Goal: Task Accomplishment & Management: Use online tool/utility

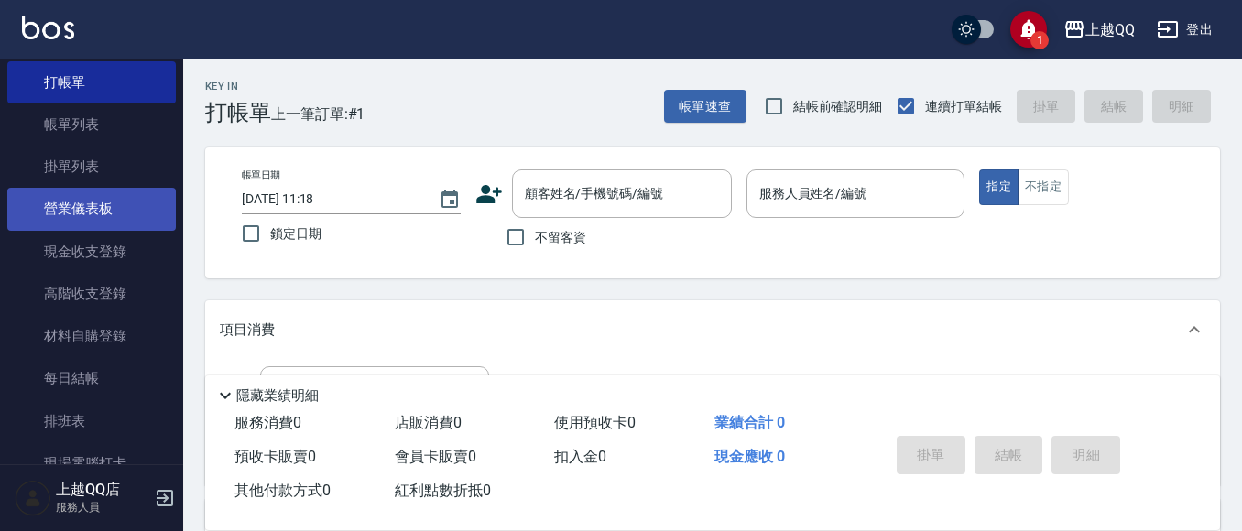
scroll to position [92, 0]
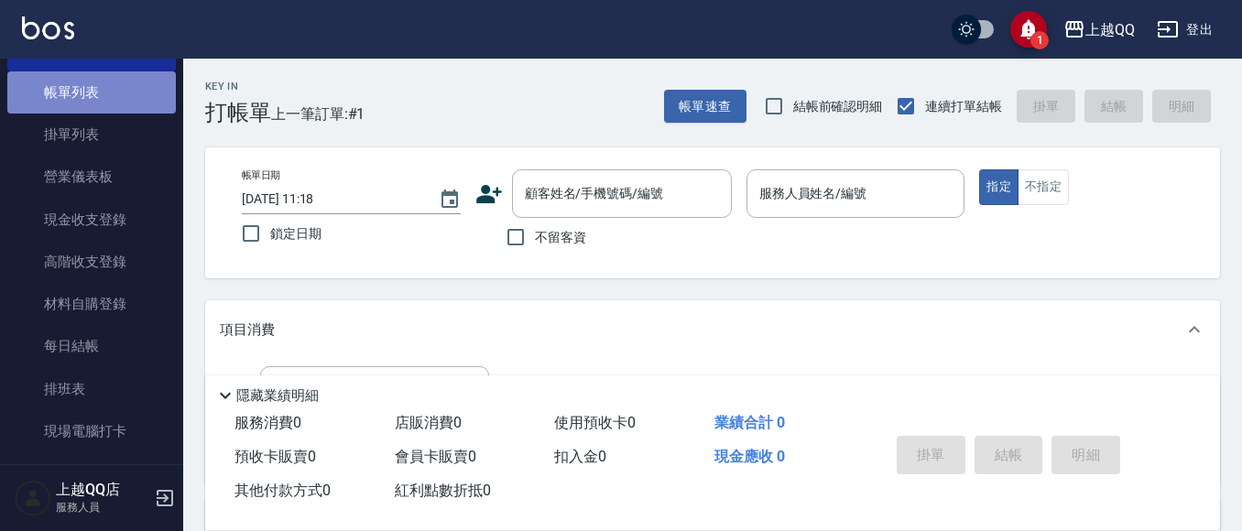
click at [104, 101] on link "帳單列表" at bounding box center [91, 92] width 168 height 42
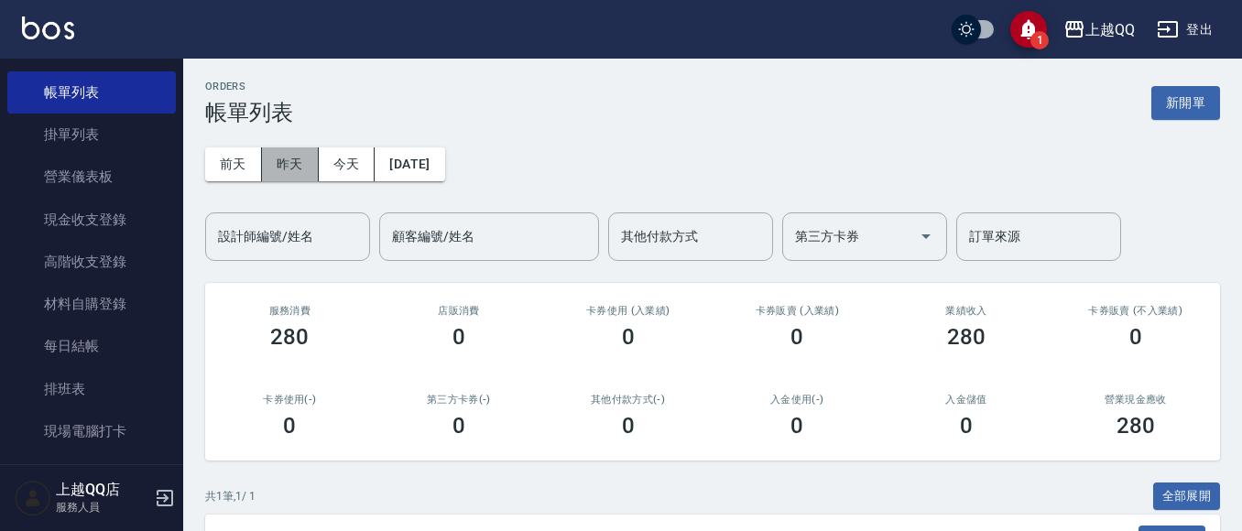
click at [273, 158] on button "昨天" at bounding box center [290, 164] width 57 height 34
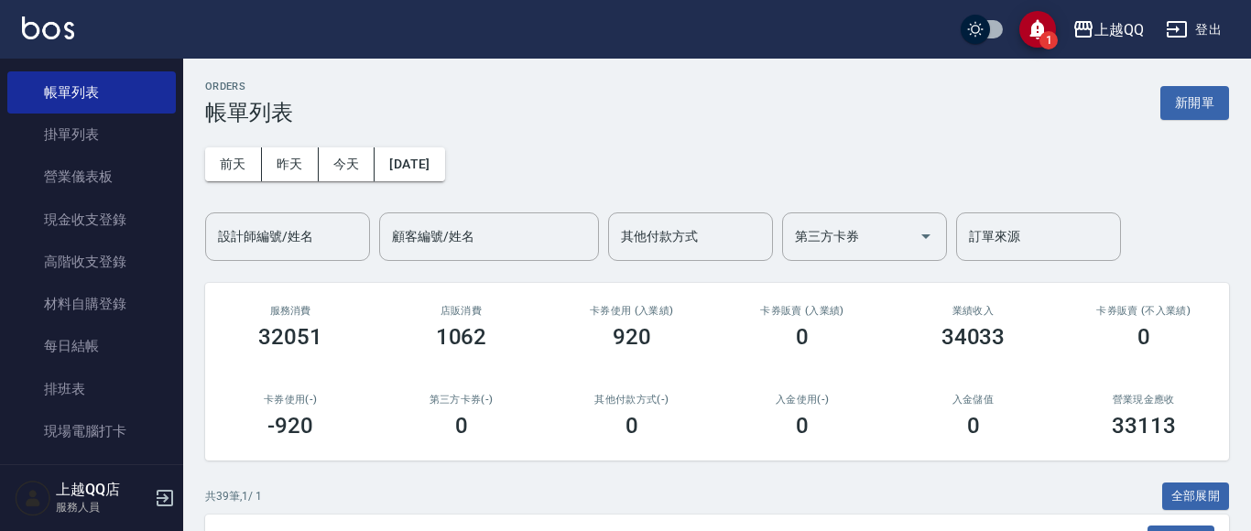
click at [290, 236] on div "設計師編號/姓名 設計師編號/姓名" at bounding box center [287, 236] width 165 height 49
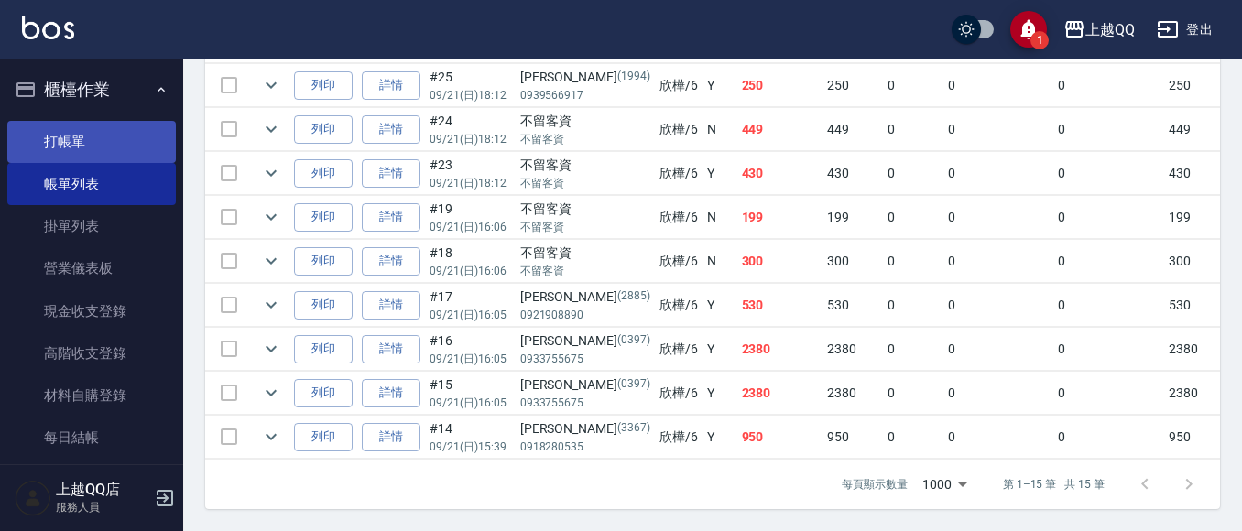
type input "欣樺-6"
click at [68, 135] on link "打帳單" at bounding box center [91, 142] width 168 height 42
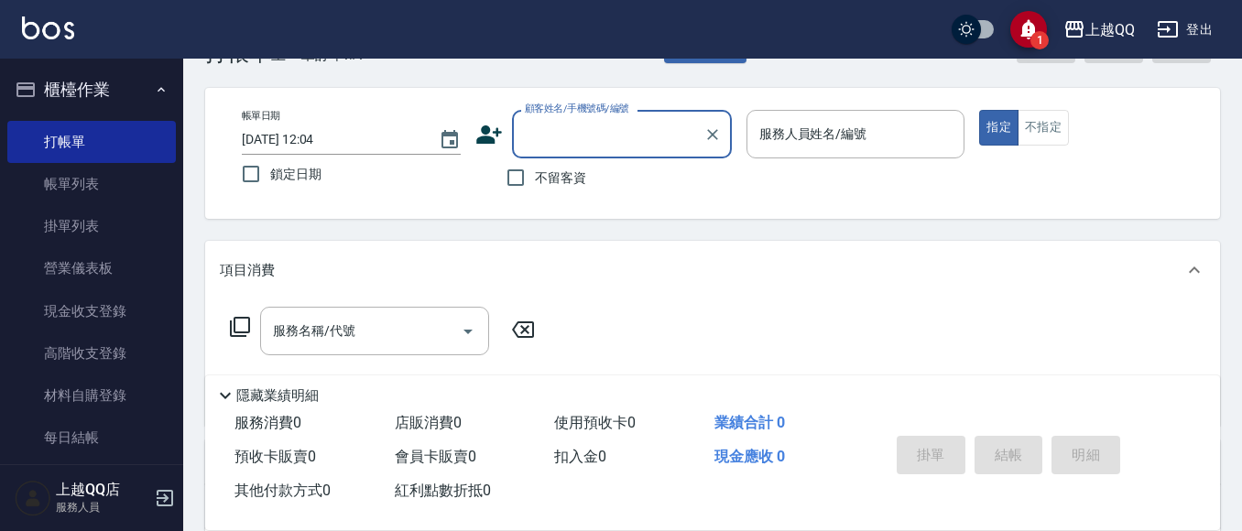
scroll to position [92, 0]
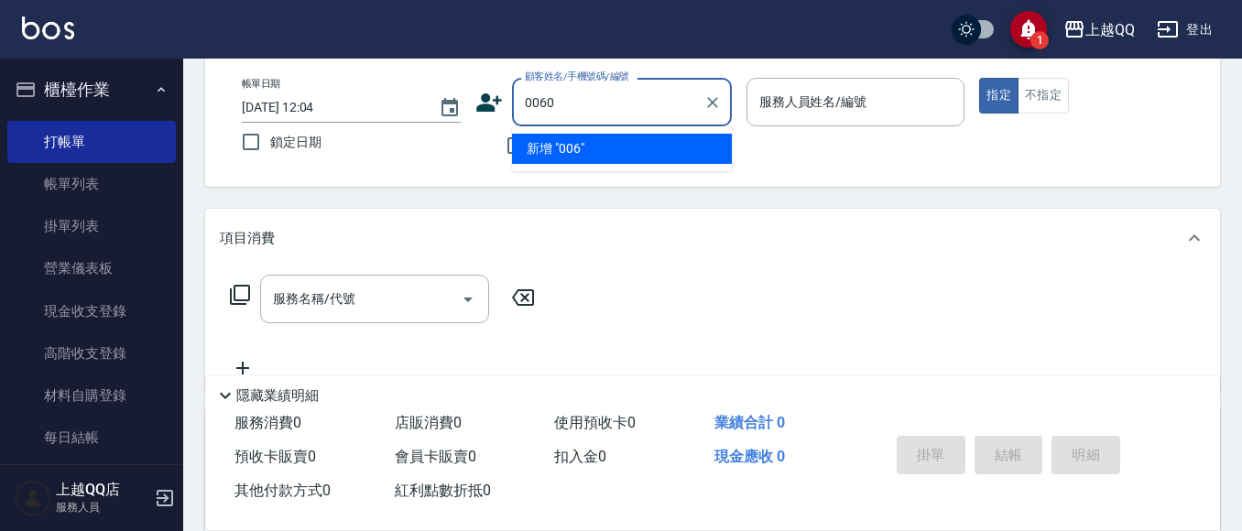
type input "0060"
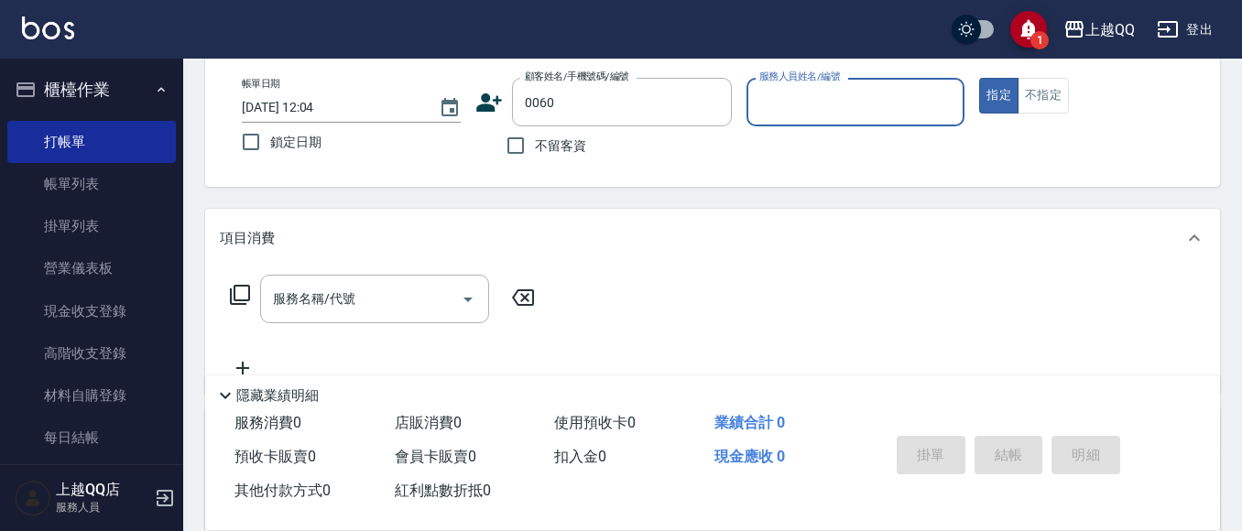
click at [979, 78] on button "指定" at bounding box center [998, 96] width 39 height 36
type button "true"
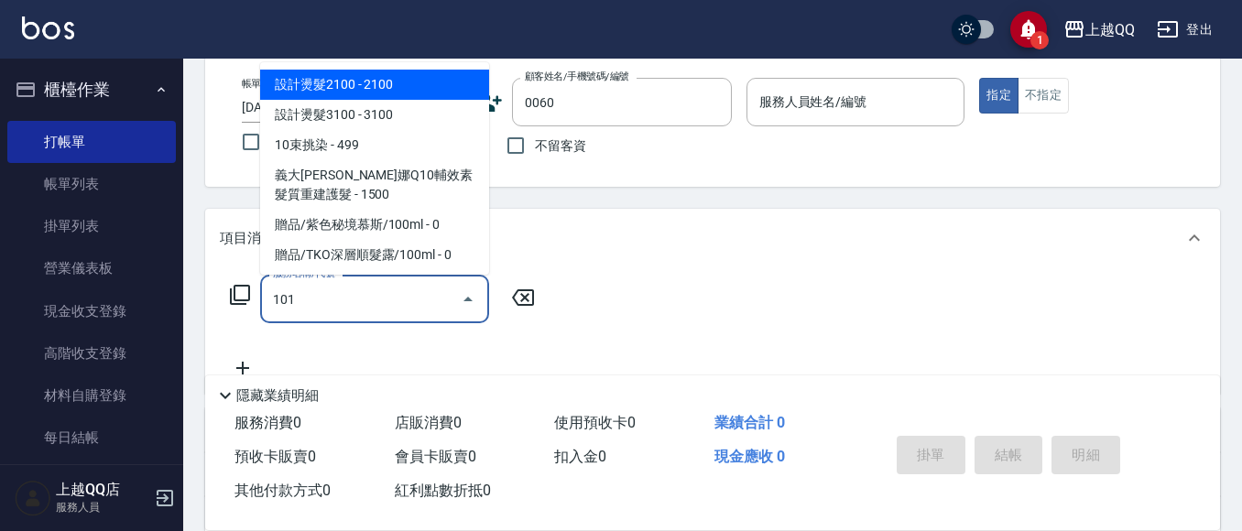
type input "101"
type input "[PERSON_NAME]/0918968932/0060"
type input "洗髮(101)"
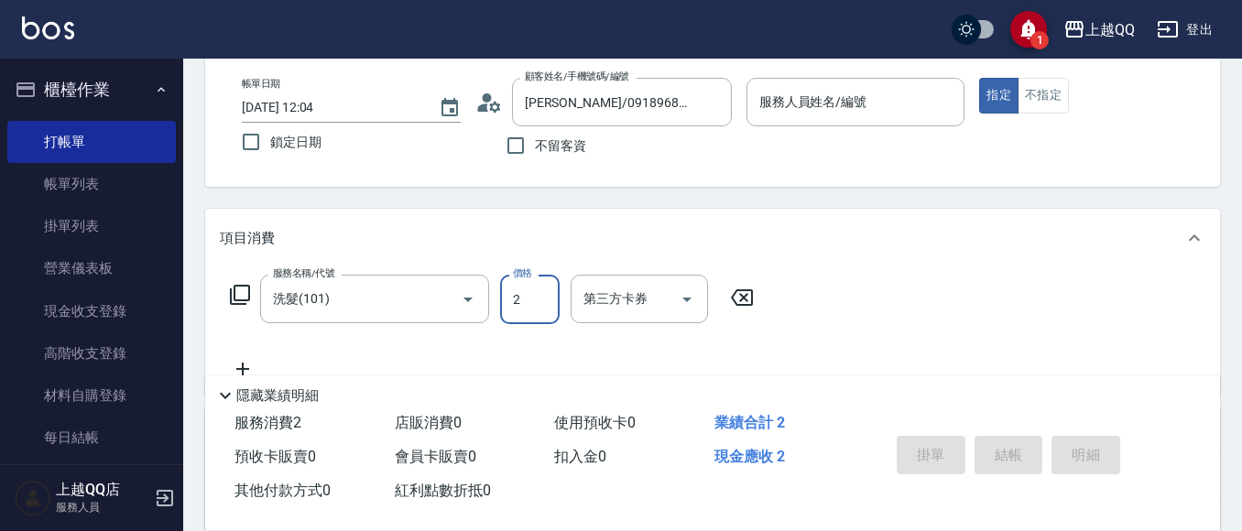
type input "23"
type input "欣樺-6"
type input "230"
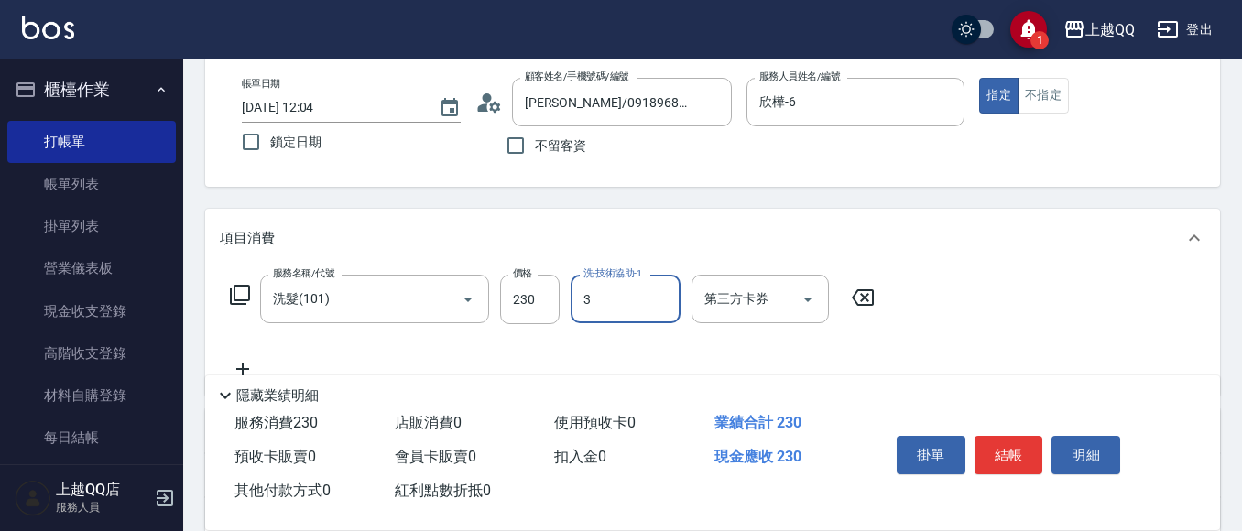
type input "佩怡-3"
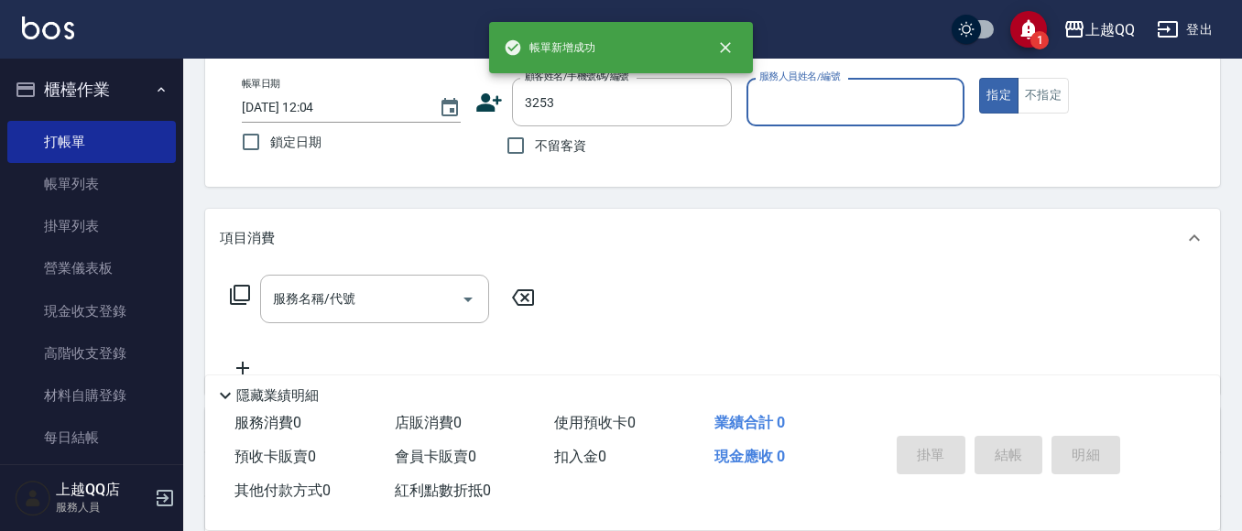
click at [979, 78] on button "指定" at bounding box center [998, 96] width 39 height 36
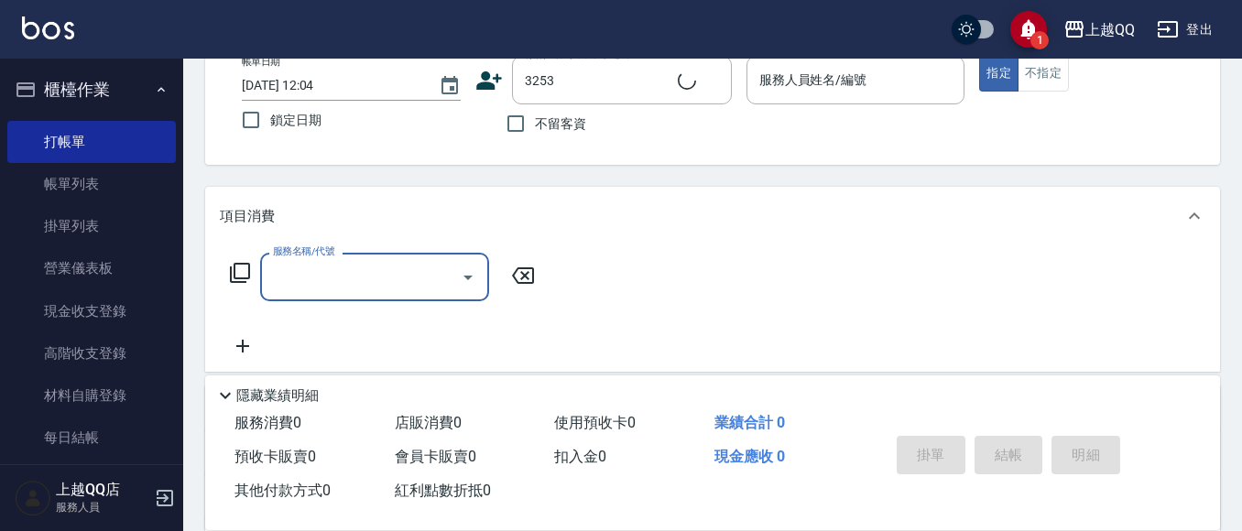
type input "石人妃/0916330727/3253"
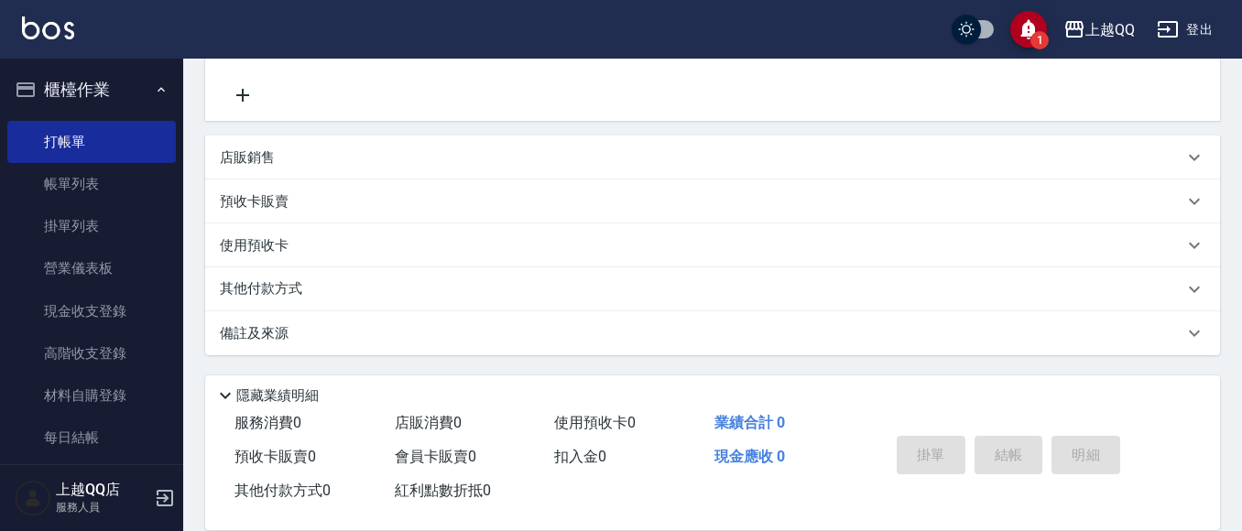
type input "欣樺-6"
click at [300, 251] on icon at bounding box center [298, 245] width 19 height 17
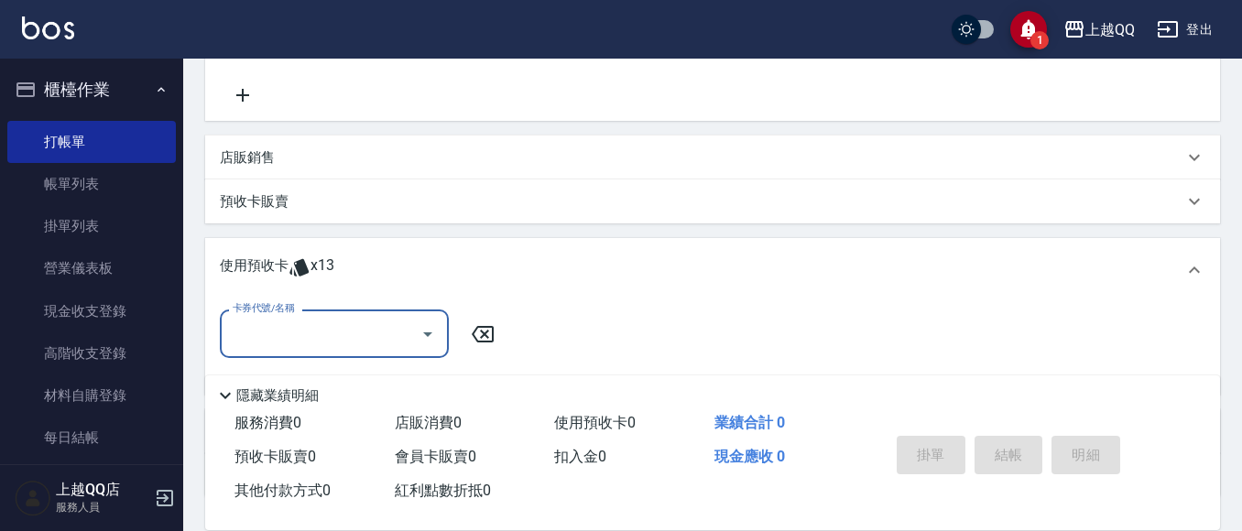
scroll to position [0, 0]
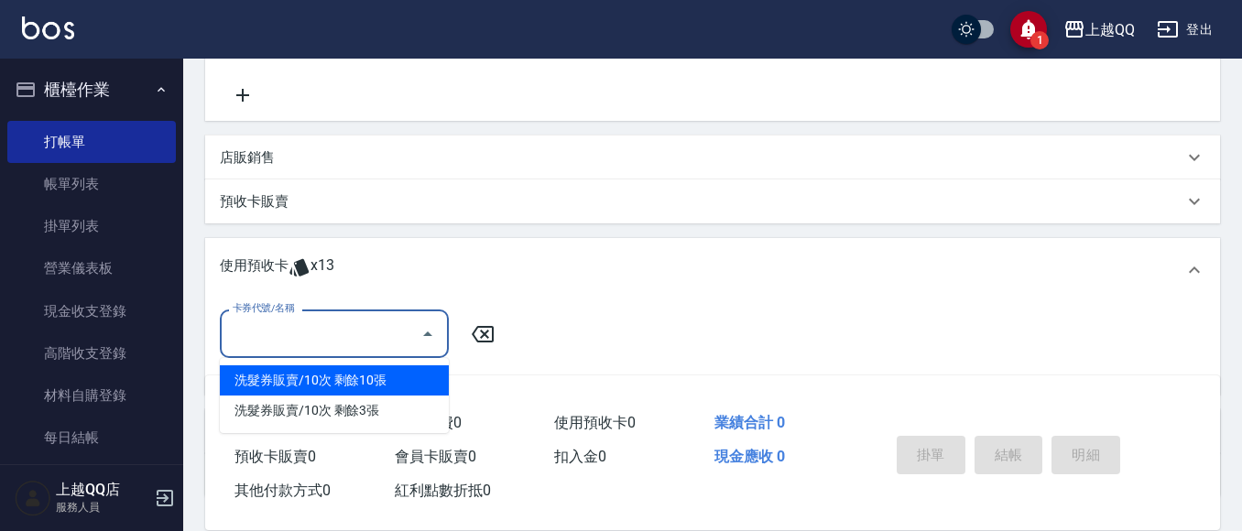
click at [358, 318] on input "卡券代號/名稱" at bounding box center [320, 334] width 185 height 32
click at [358, 397] on div "洗髮券販賣/10次 剩餘3張" at bounding box center [334, 411] width 229 height 30
type input "洗髮券販賣/10次"
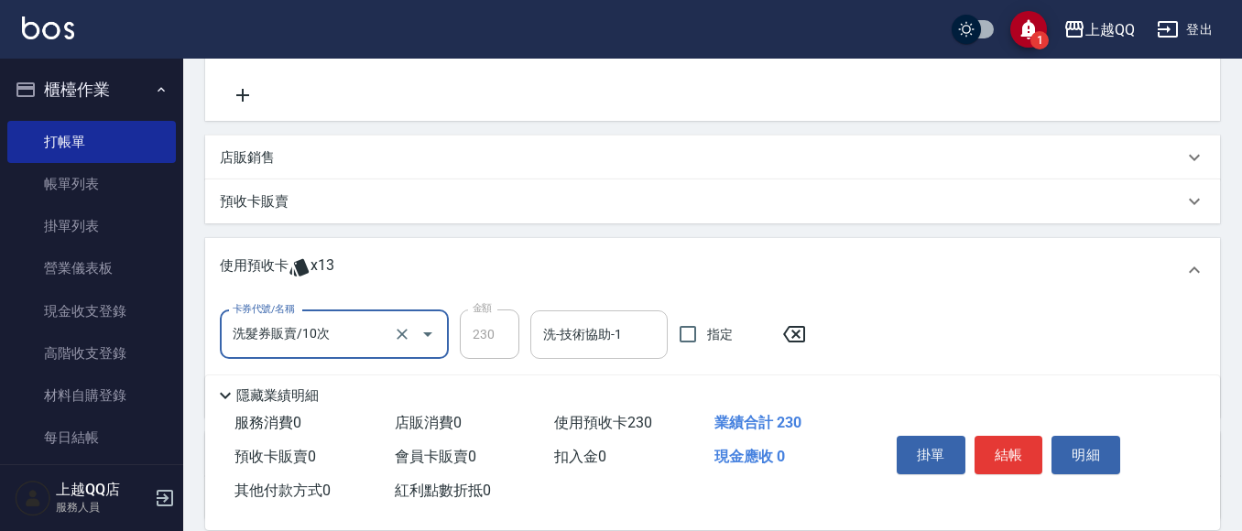
click at [544, 339] on input "洗-技術協助-1" at bounding box center [598, 335] width 121 height 32
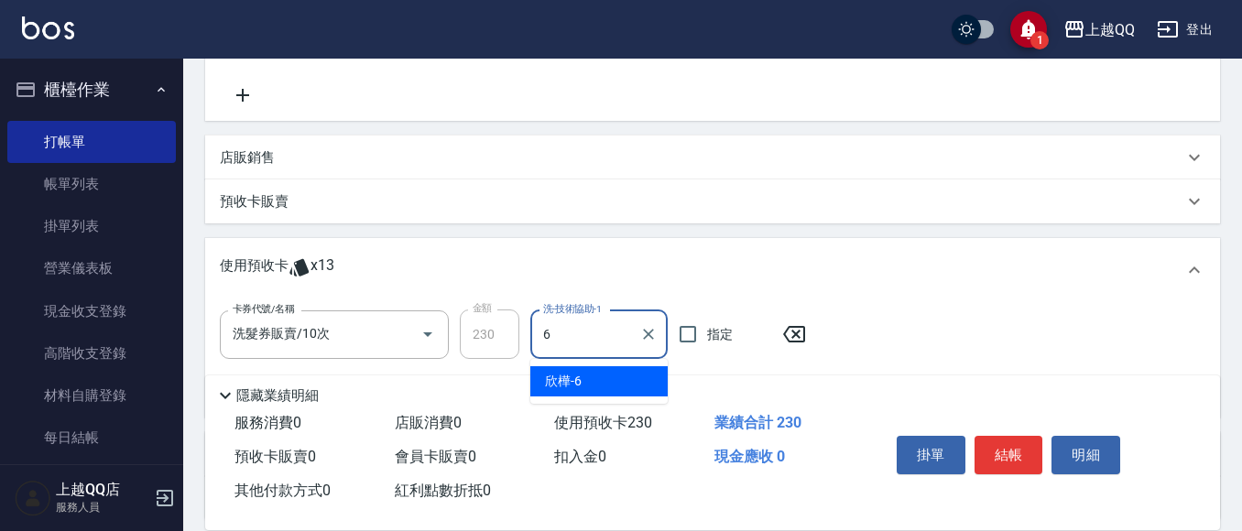
type input "欣樺-6"
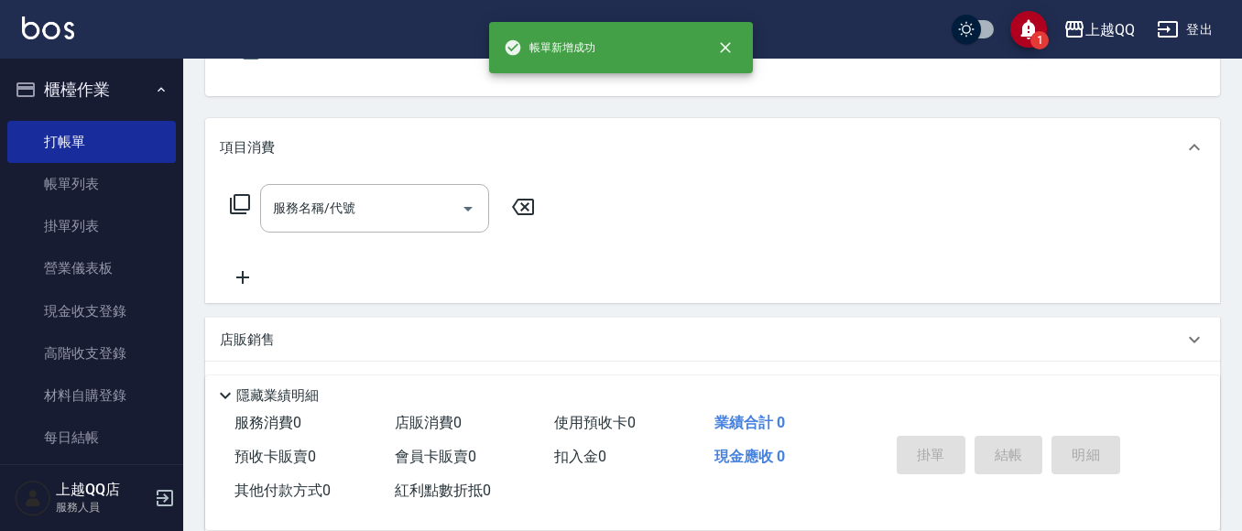
scroll to position [183, 0]
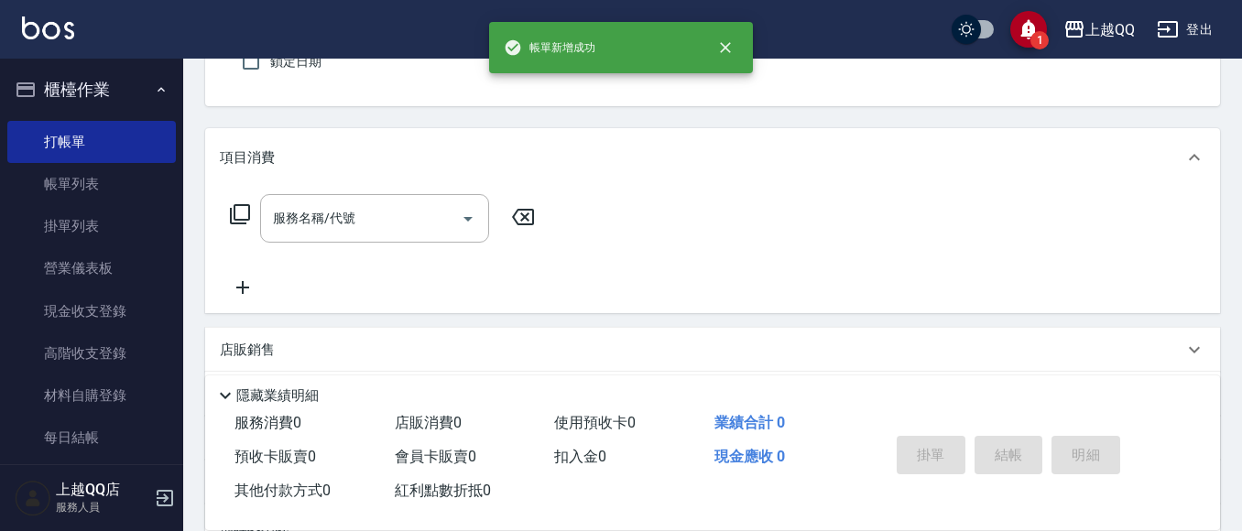
click at [979, 0] on button "指定" at bounding box center [998, 15] width 39 height 36
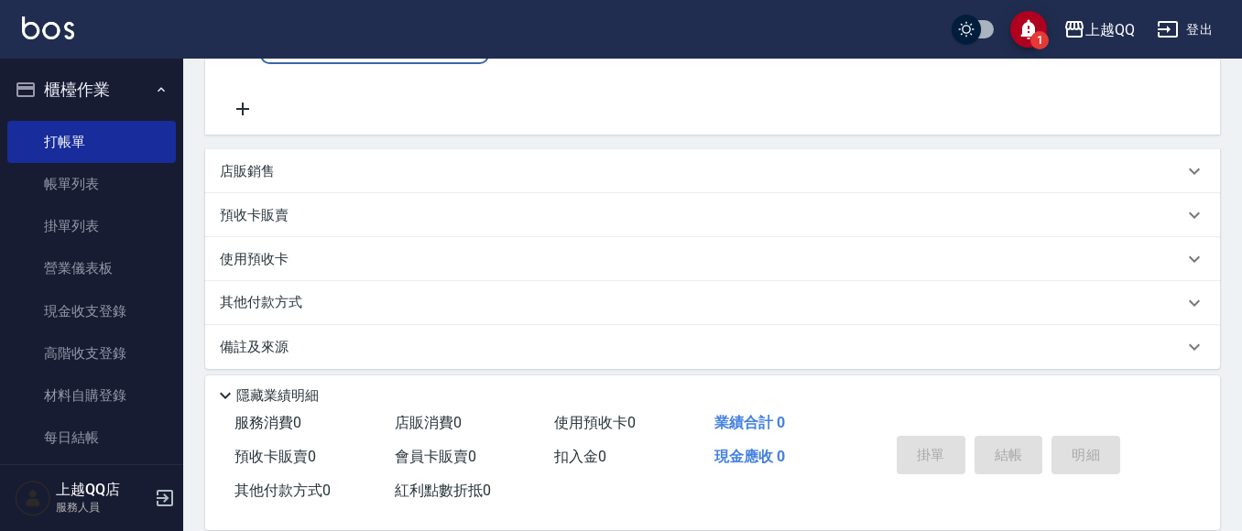
type input "[PERSON_NAME]/0928528535/0622"
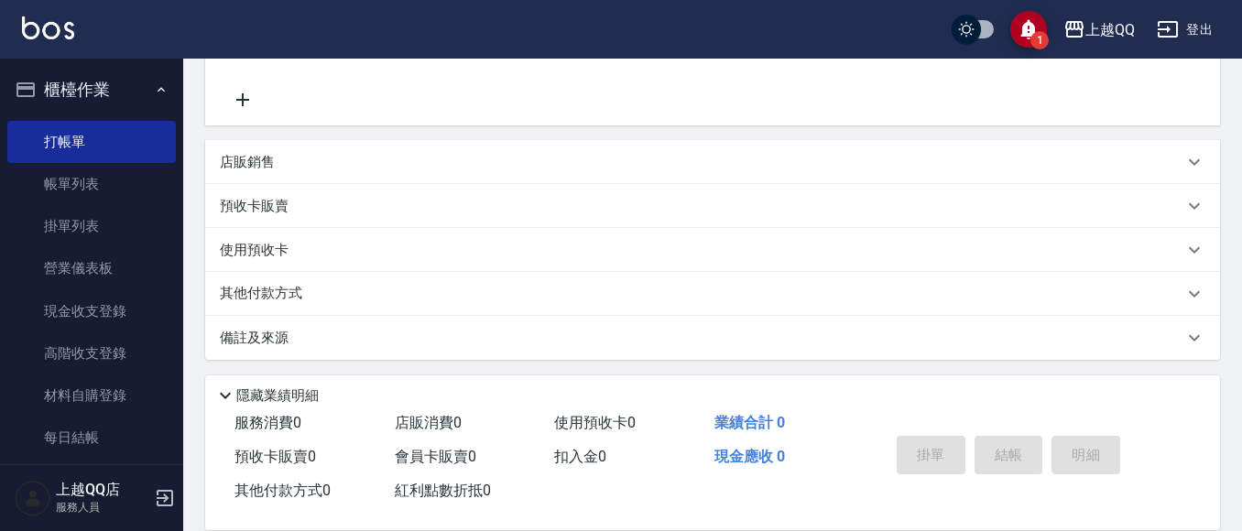
type input "欣樺-6"
click at [240, 189] on div "預收卡販賣" at bounding box center [712, 201] width 1014 height 44
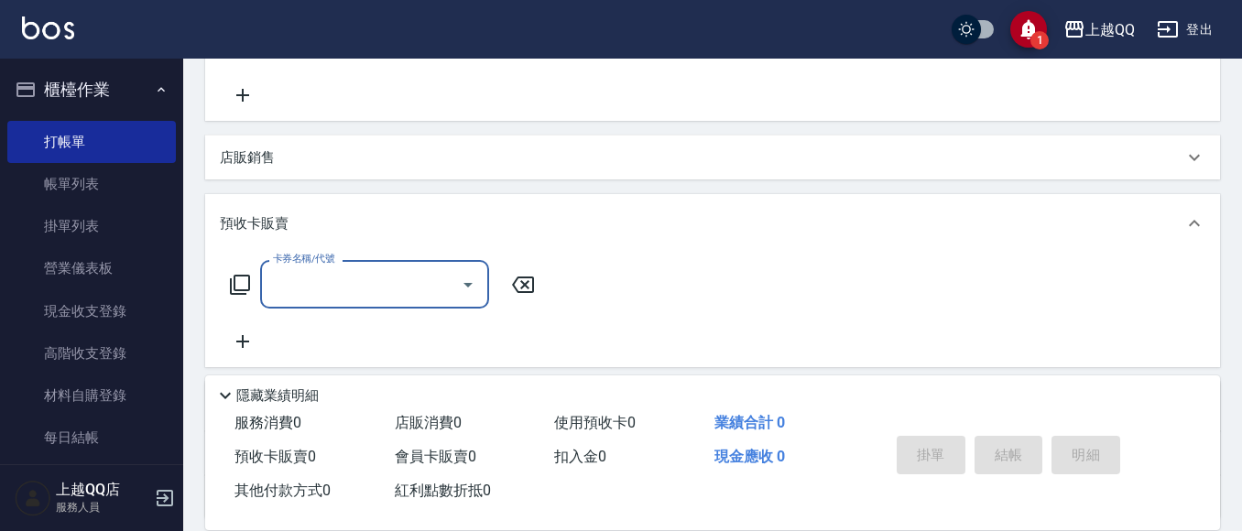
scroll to position [0, 0]
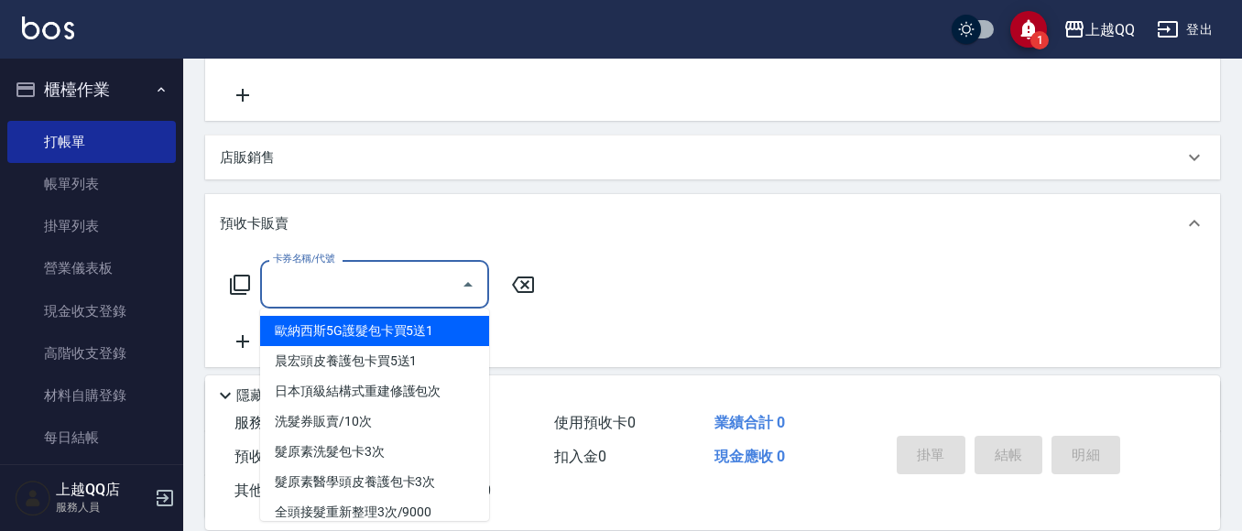
click at [298, 294] on input "卡券名稱/代號" at bounding box center [360, 284] width 185 height 32
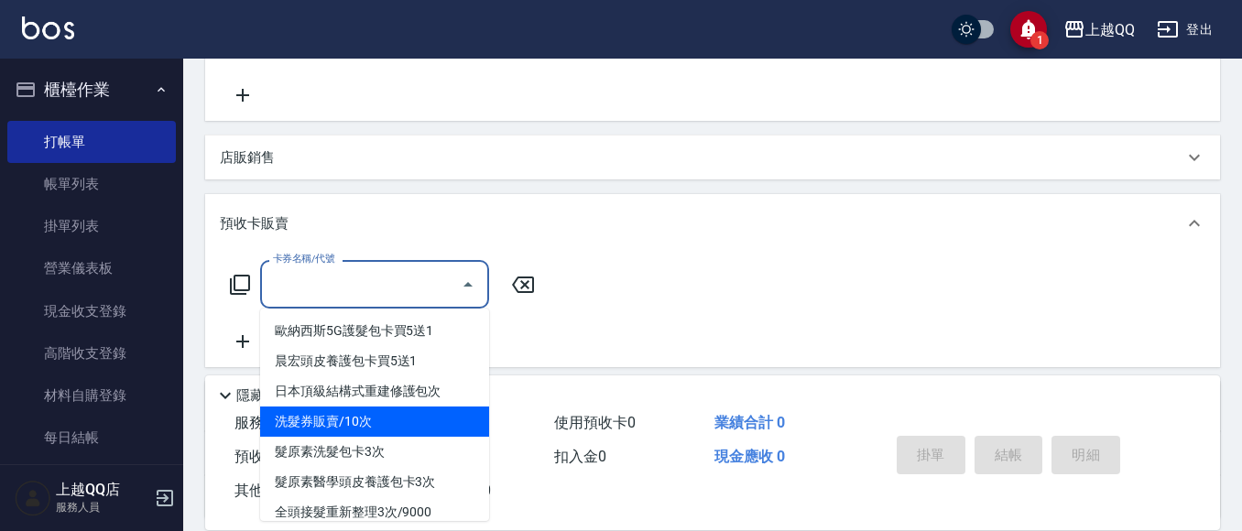
click at [348, 420] on span "洗髮券販賣/10次" at bounding box center [374, 422] width 229 height 30
type input "洗髮券販賣/10次(904)"
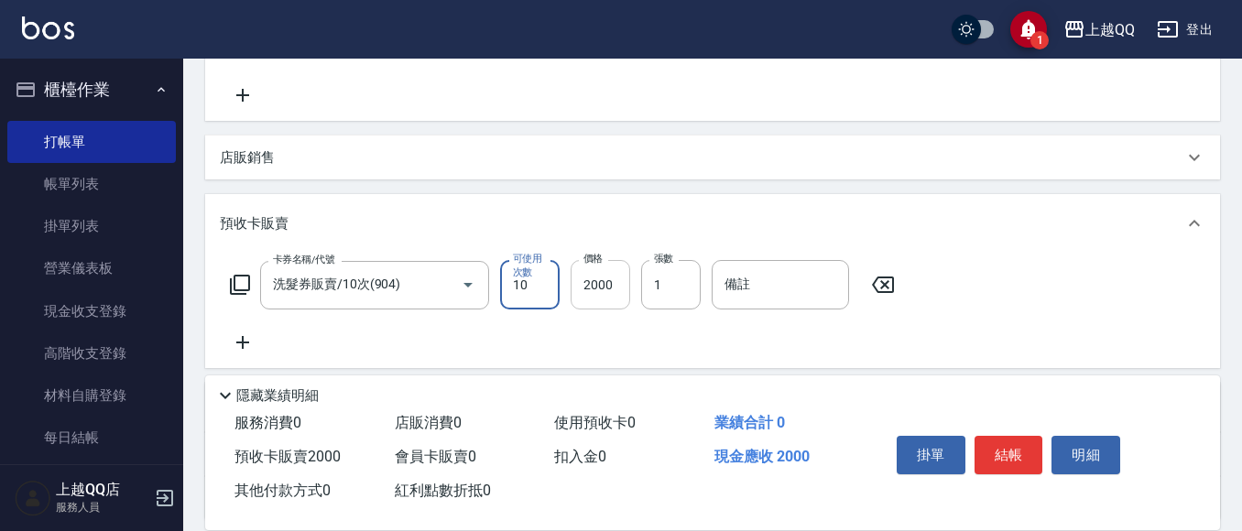
click at [591, 277] on input "2000" at bounding box center [600, 284] width 60 height 49
type input "2300"
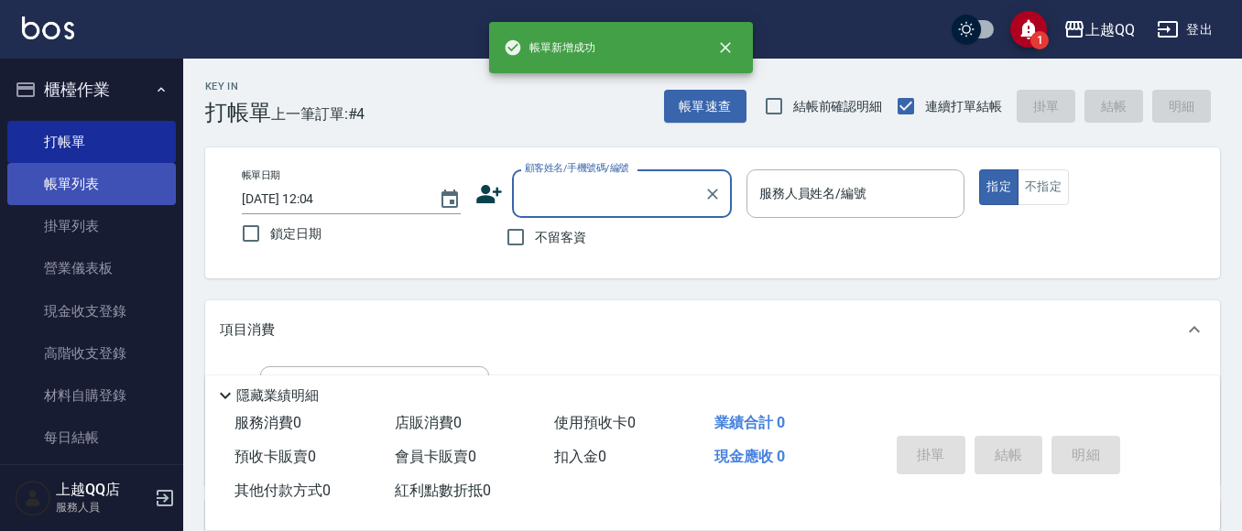
click at [70, 182] on link "帳單列表" at bounding box center [91, 184] width 168 height 42
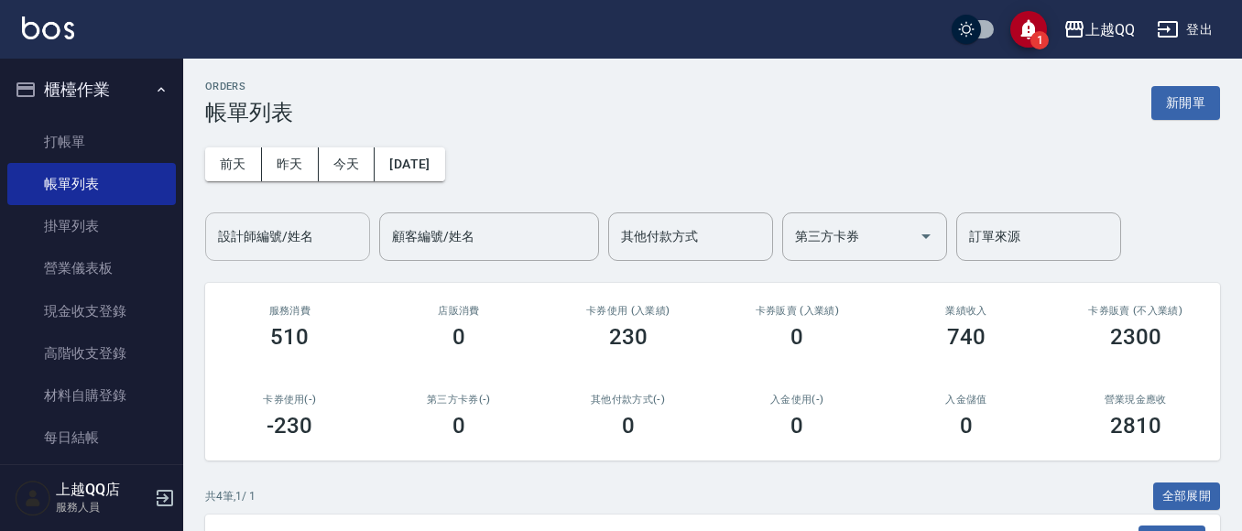
click at [249, 245] on input "設計師編號/姓名" at bounding box center [287, 237] width 148 height 32
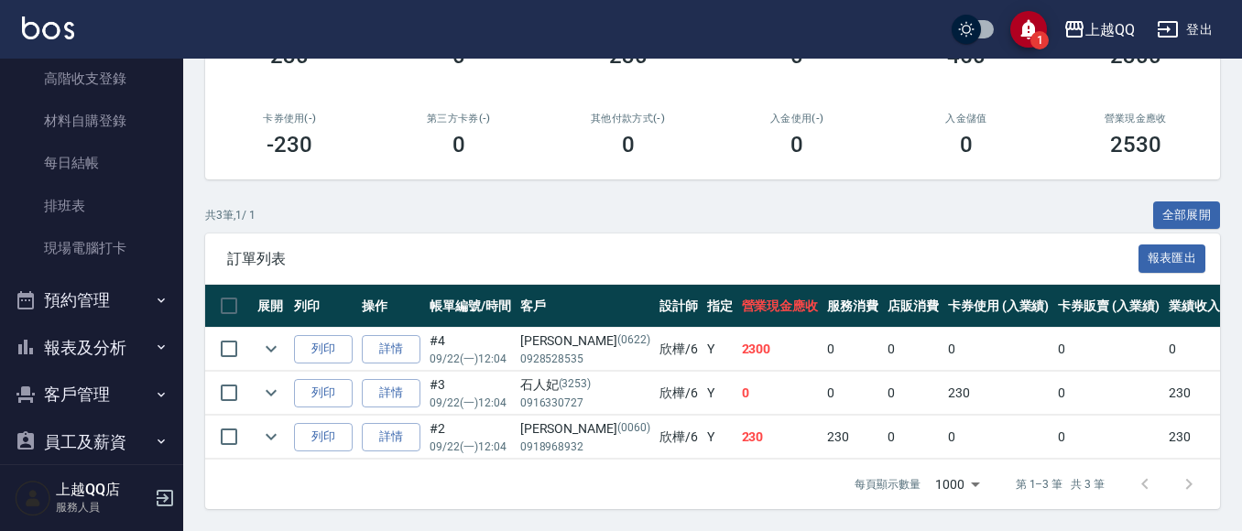
scroll to position [298, 0]
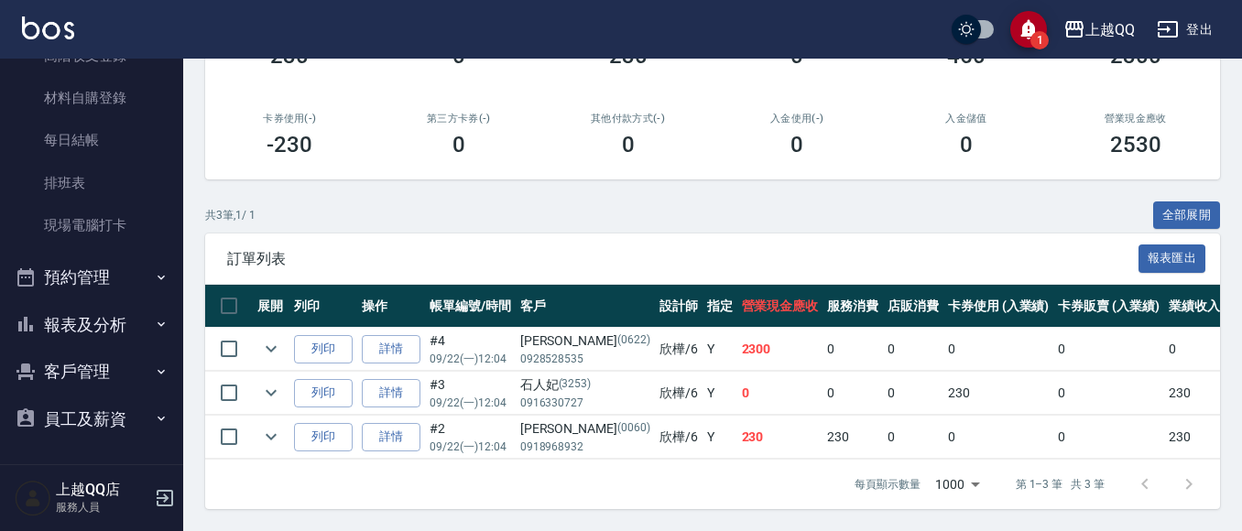
type input "欣樺-6"
click at [104, 353] on button "客戶管理" at bounding box center [91, 372] width 168 height 48
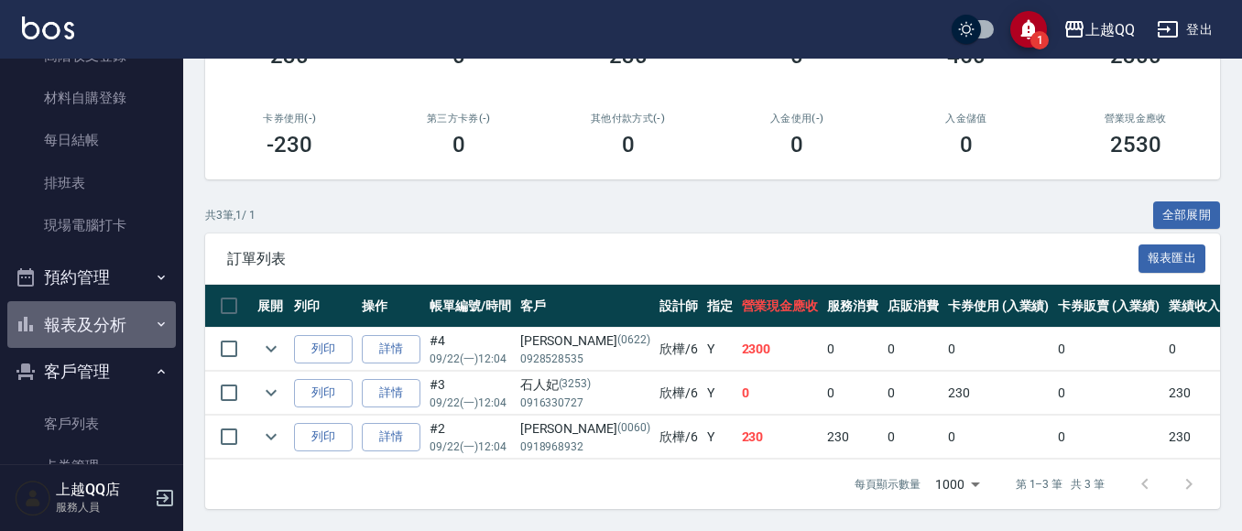
click at [106, 334] on button "報表及分析" at bounding box center [91, 325] width 168 height 48
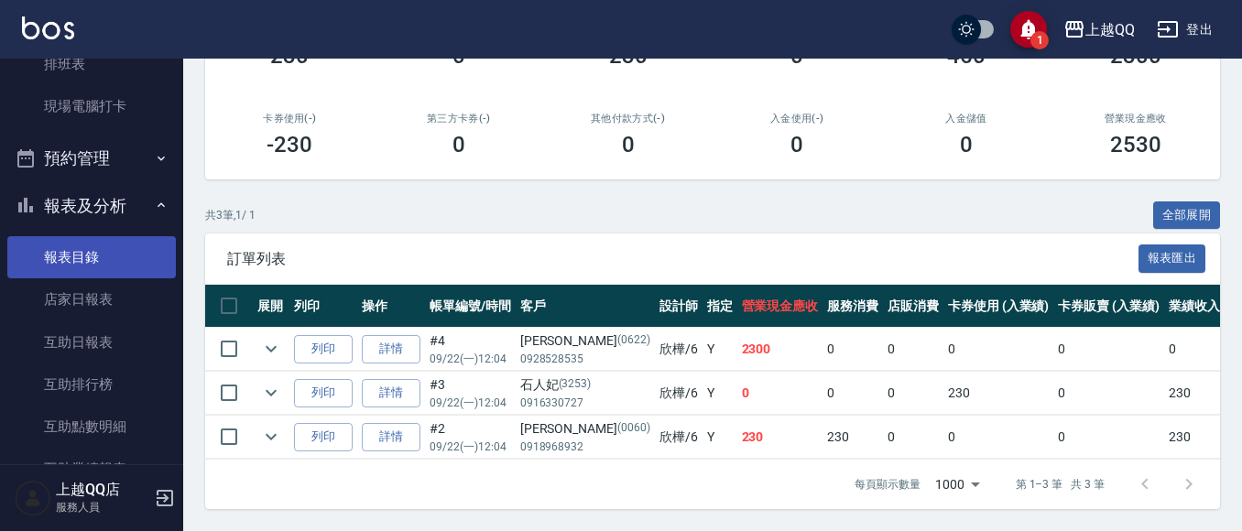
scroll to position [664, 0]
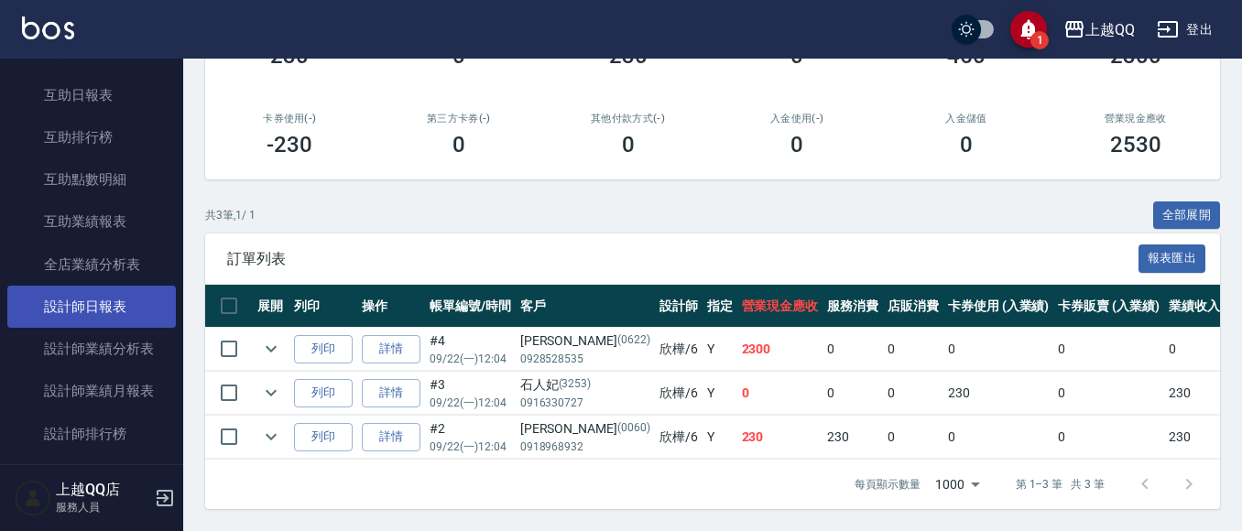
click at [96, 305] on link "設計師日報表" at bounding box center [91, 307] width 168 height 42
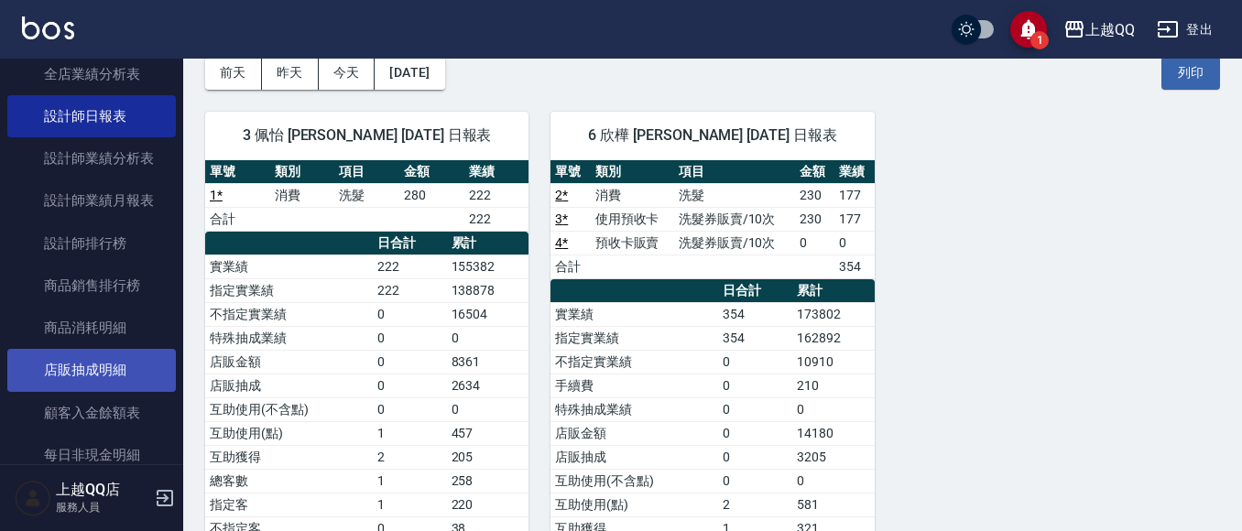
scroll to position [847, 0]
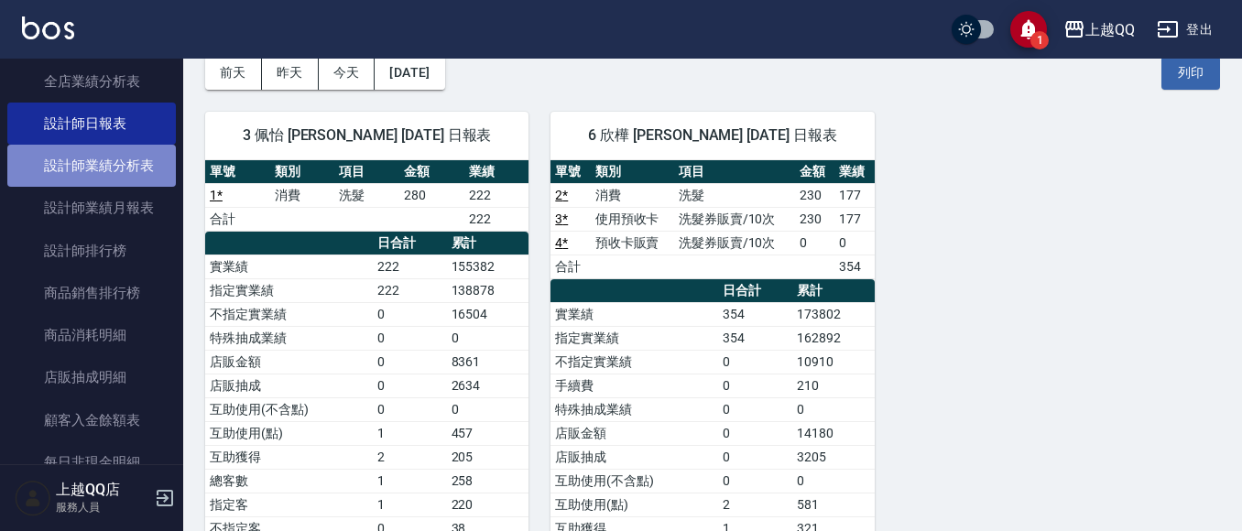
click at [113, 179] on link "設計師業績分析表" at bounding box center [91, 166] width 168 height 42
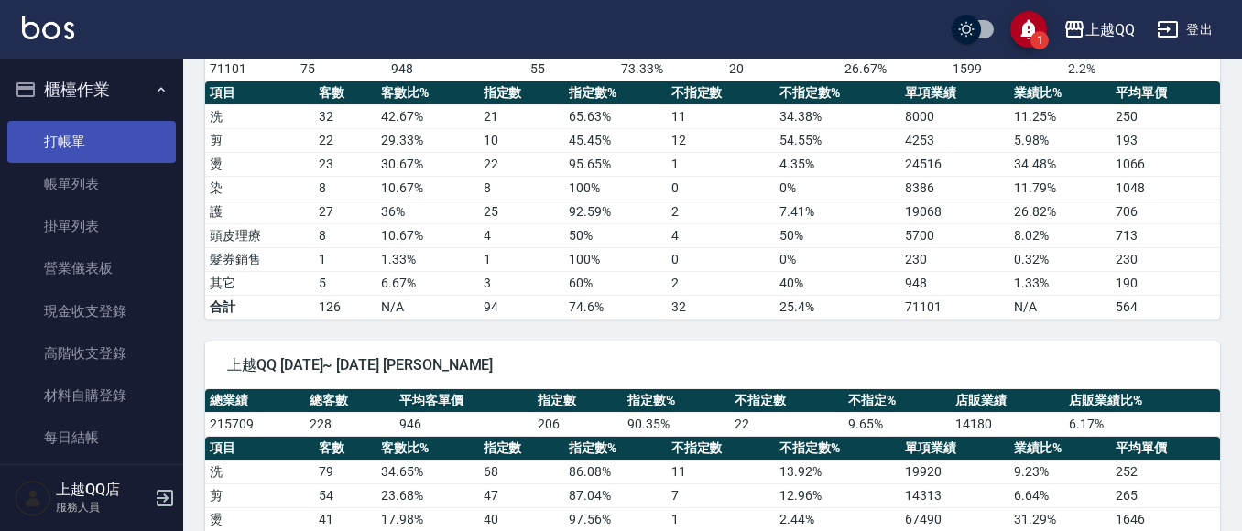
click at [95, 132] on link "打帳單" at bounding box center [91, 142] width 168 height 42
